Goal: Communication & Community: Answer question/provide support

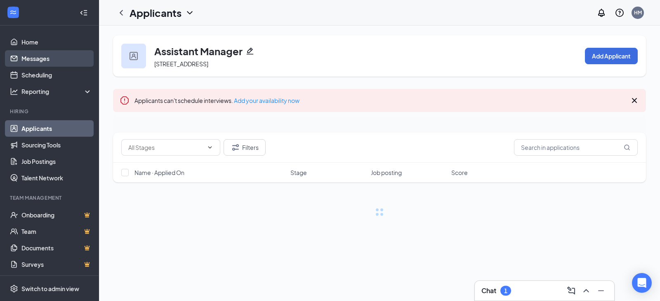
click at [51, 64] on link "Messages" at bounding box center [56, 58] width 71 height 16
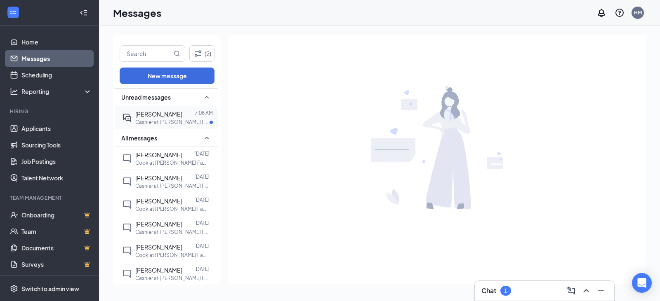
click at [182, 117] on div at bounding box center [188, 114] width 12 height 9
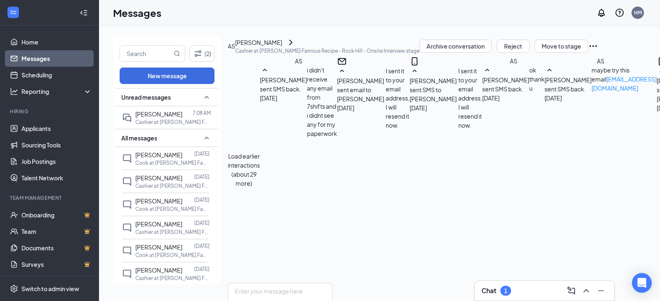
scroll to position [261, 0]
type textarea "Hi! I did resend the invite a few times to the new address you provided. See yo…"
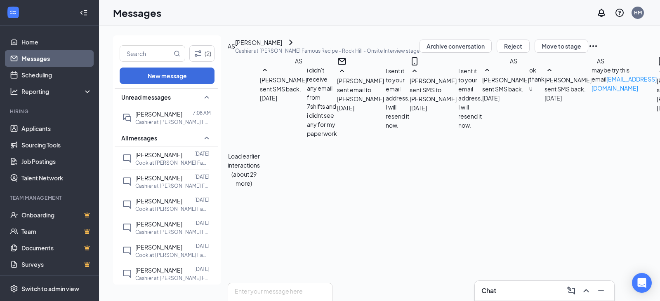
scroll to position [0, 0]
click at [260, 152] on button "Load earlier interactions (about 29 more)" at bounding box center [244, 170] width 32 height 36
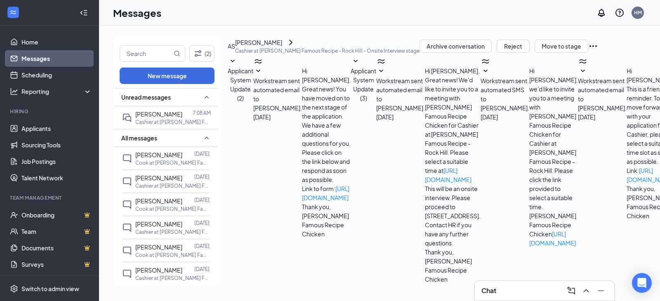
scroll to position [1361, 0]
